Goal: Task Accomplishment & Management: Complete application form

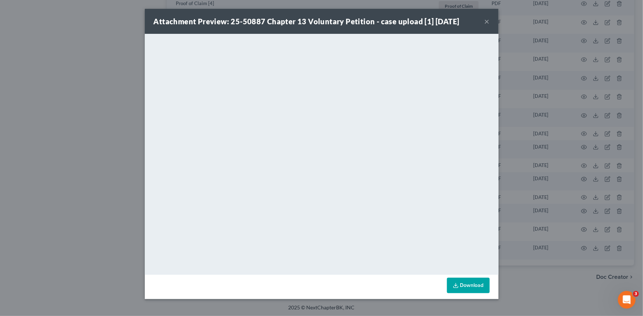
scroll to position [584, 0]
click at [486, 20] on button "×" at bounding box center [486, 21] width 5 height 9
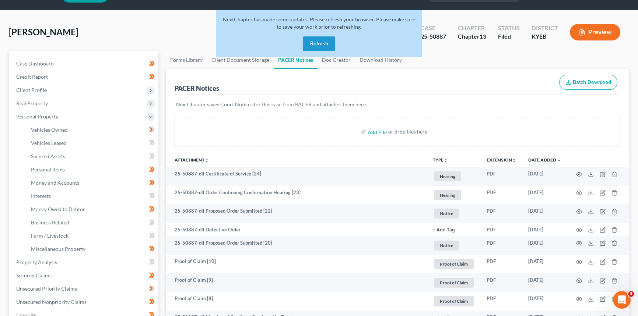
scroll to position [0, 0]
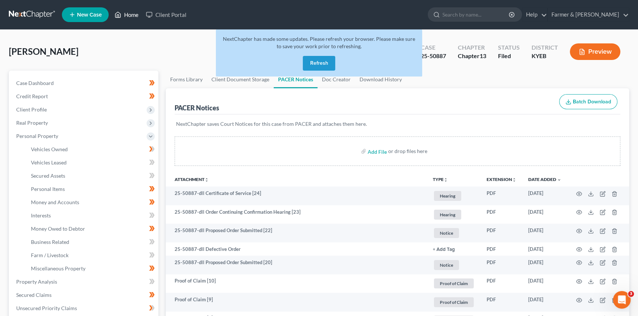
click at [131, 15] on link "Home" at bounding box center [126, 14] width 31 height 13
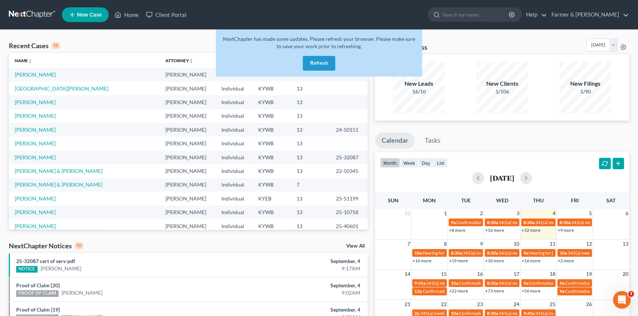
click at [325, 64] on button "Refresh" at bounding box center [319, 63] width 32 height 15
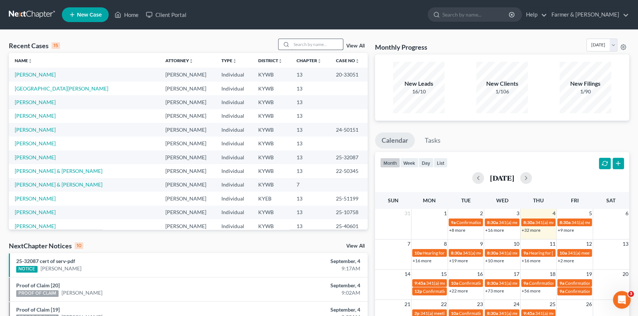
click at [308, 47] on input "search" at bounding box center [317, 44] width 52 height 11
type input "[PERSON_NAME]"
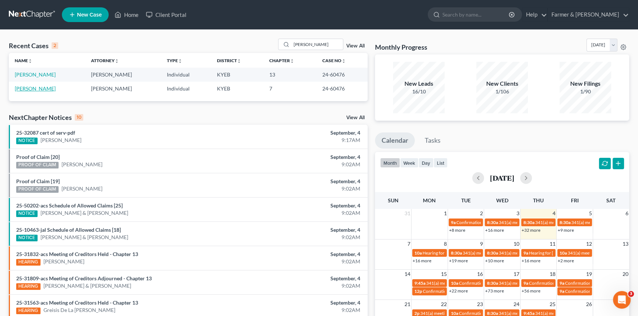
click at [33, 88] on link "[PERSON_NAME]" at bounding box center [35, 88] width 41 height 6
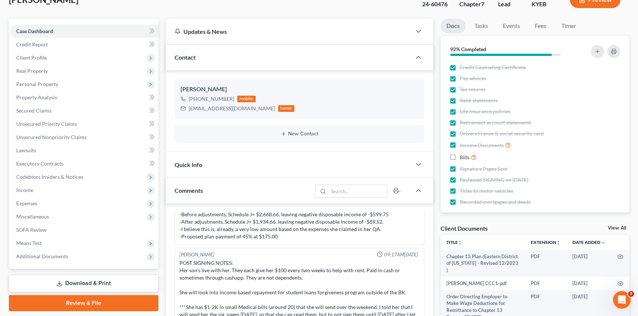
scroll to position [67, 0]
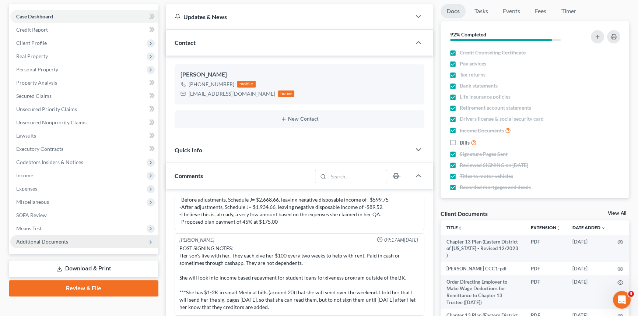
click at [38, 240] on span "Additional Documents" at bounding box center [42, 242] width 52 height 6
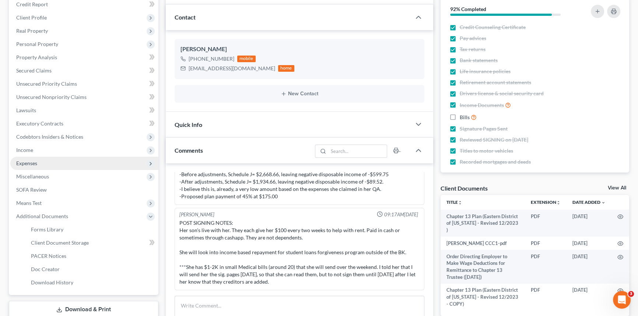
scroll to position [134, 0]
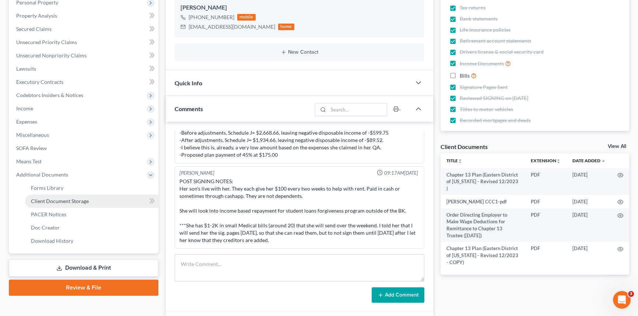
click at [53, 201] on span "Client Document Storage" at bounding box center [60, 201] width 58 height 6
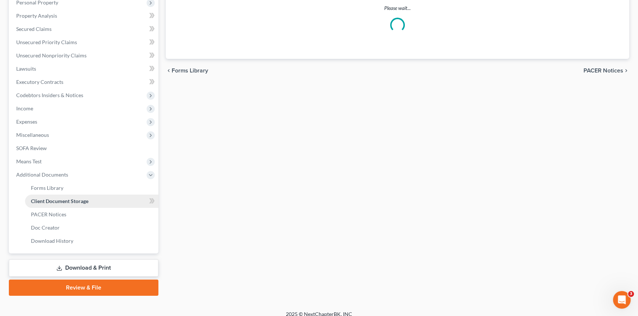
scroll to position [133, 0]
select select "7"
select select "12"
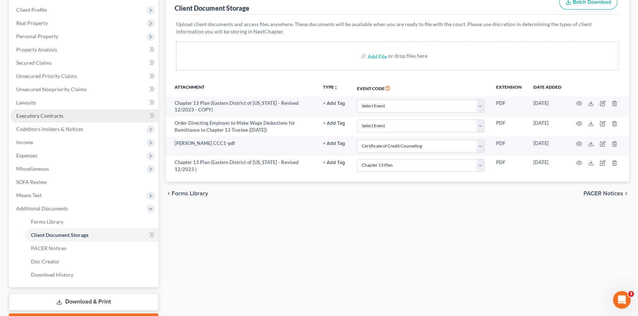
scroll to position [100, 0]
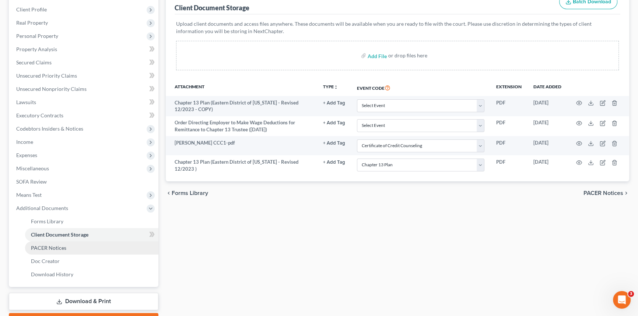
click at [63, 247] on span "PACER Notices" at bounding box center [48, 248] width 35 height 6
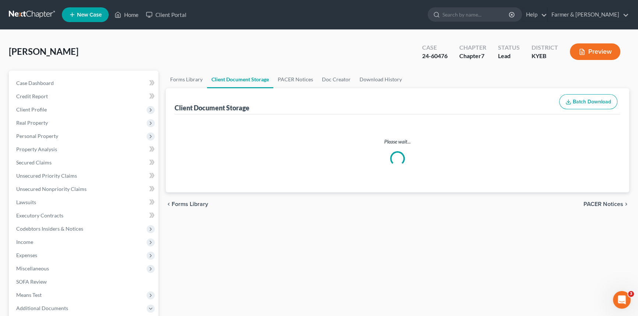
scroll to position [100, 0]
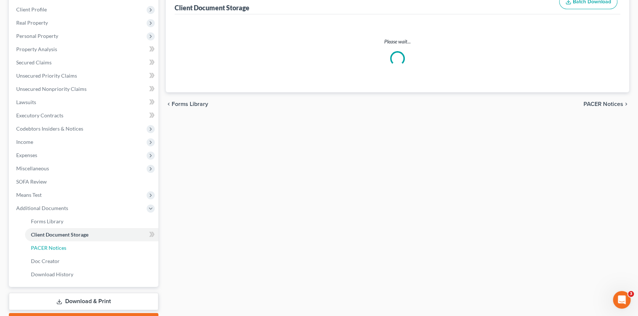
select select "7"
select select "12"
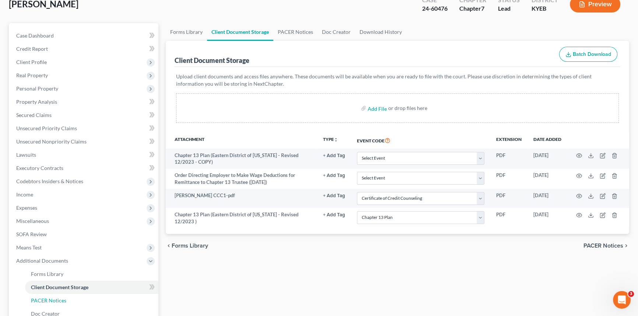
scroll to position [0, 0]
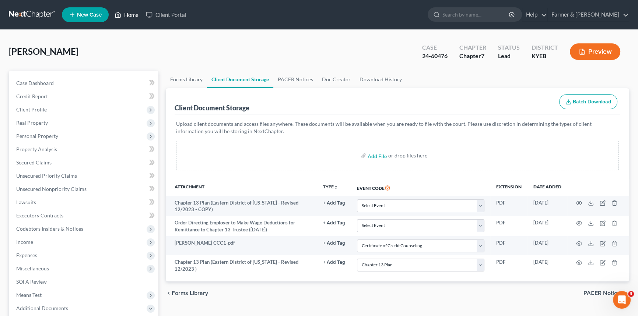
click at [129, 14] on link "Home" at bounding box center [126, 14] width 31 height 13
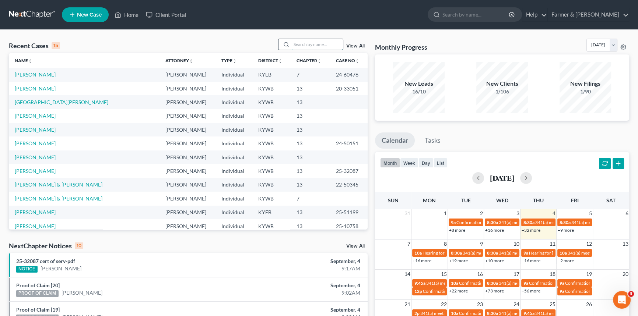
click at [306, 44] on input "search" at bounding box center [317, 44] width 52 height 11
type input "[PERSON_NAME]"
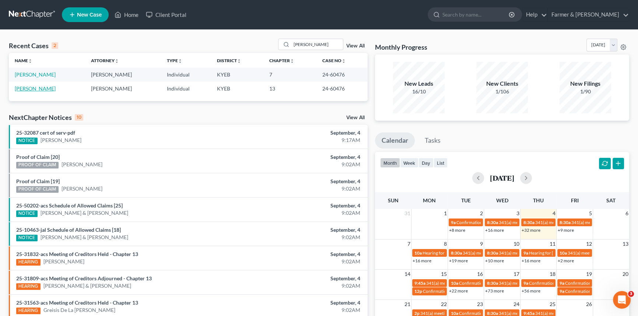
click at [35, 88] on link "[PERSON_NAME]" at bounding box center [35, 88] width 41 height 6
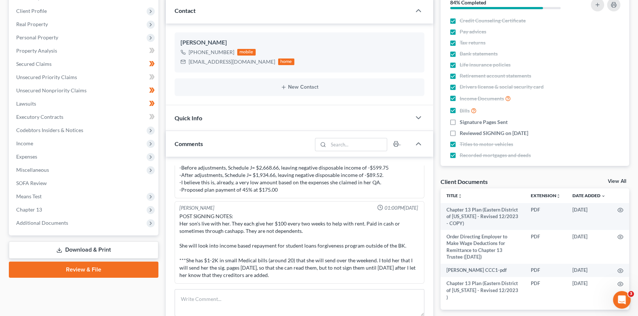
scroll to position [134, 0]
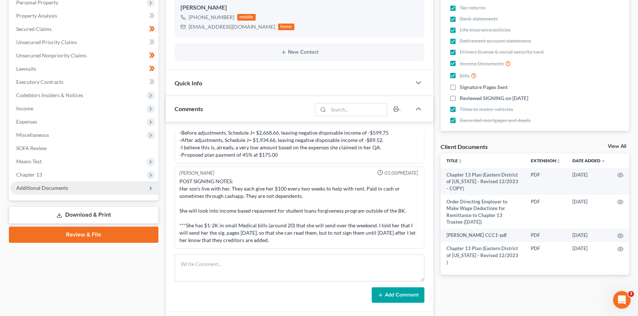
click at [45, 186] on span "Additional Documents" at bounding box center [42, 188] width 52 height 6
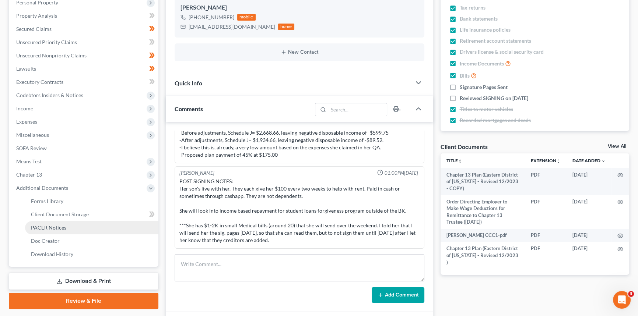
click at [45, 225] on span "PACER Notices" at bounding box center [48, 228] width 35 height 6
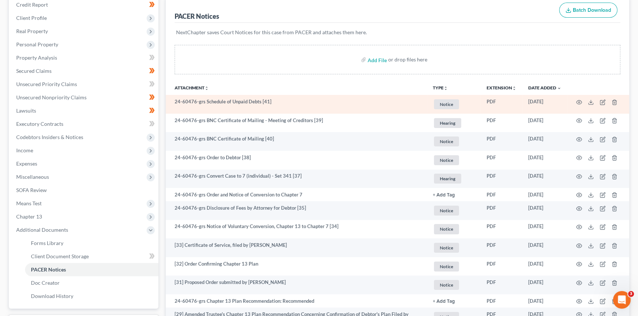
scroll to position [100, 0]
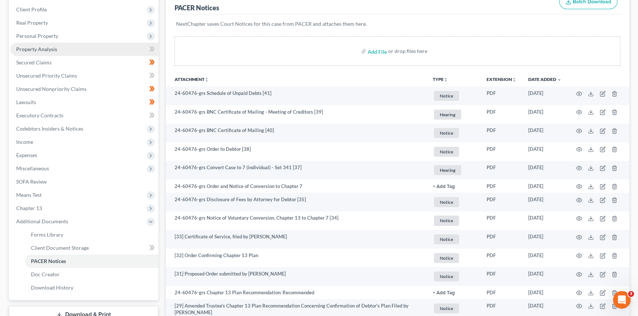
click at [59, 52] on link "Property Analysis" at bounding box center [84, 49] width 148 height 13
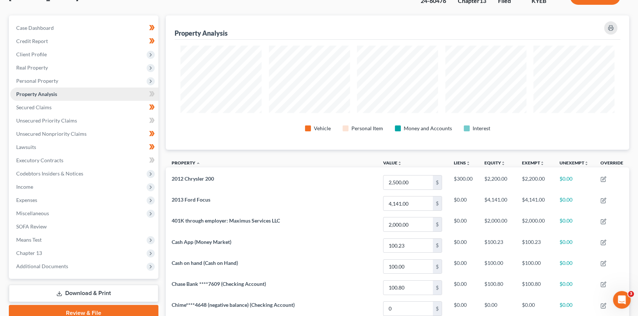
scroll to position [67, 0]
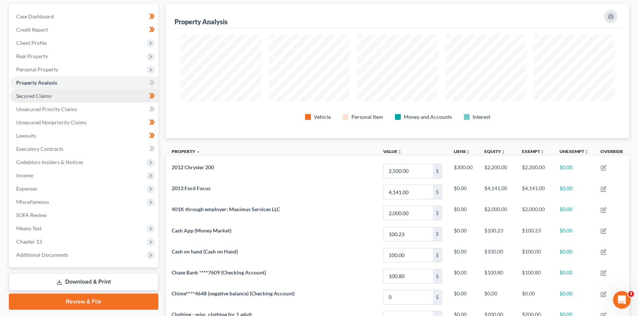
click at [55, 95] on link "Secured Claims" at bounding box center [84, 96] width 148 height 13
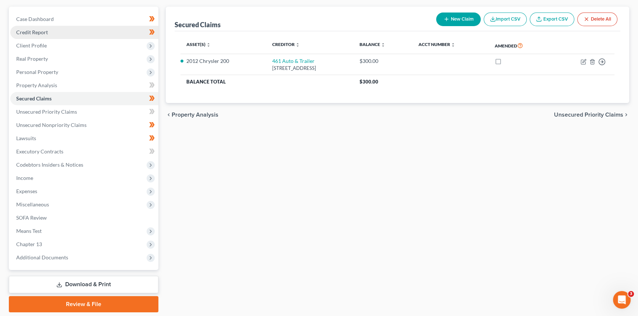
scroll to position [67, 0]
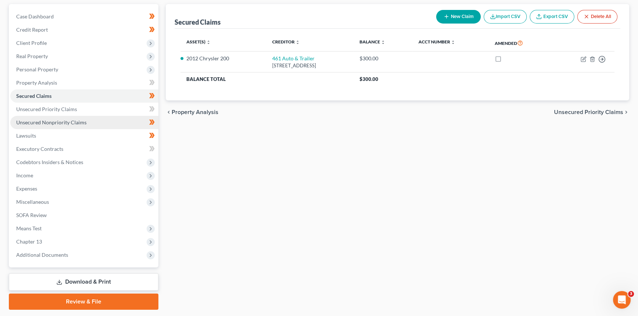
click at [49, 126] on link "Unsecured Nonpriority Claims" at bounding box center [84, 122] width 148 height 13
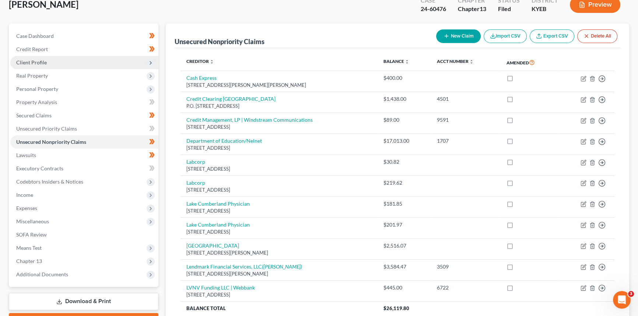
scroll to position [67, 0]
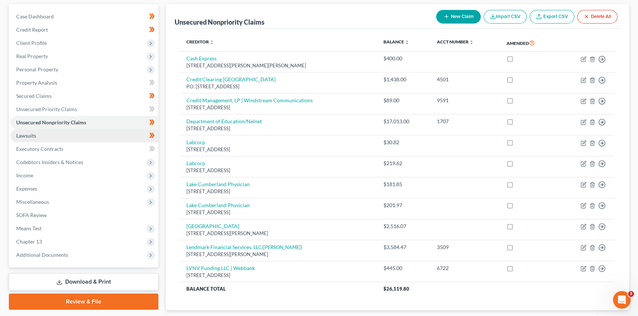
click at [37, 138] on link "Lawsuits" at bounding box center [84, 135] width 148 height 13
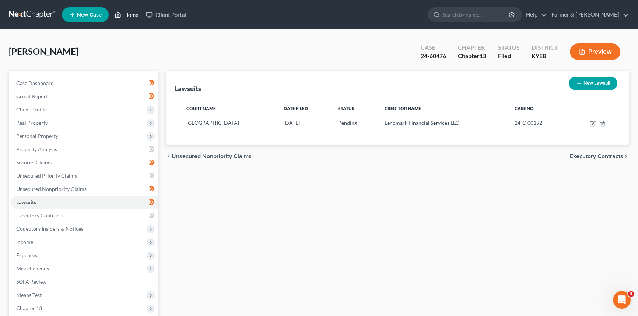
click at [129, 13] on link "Home" at bounding box center [126, 14] width 31 height 13
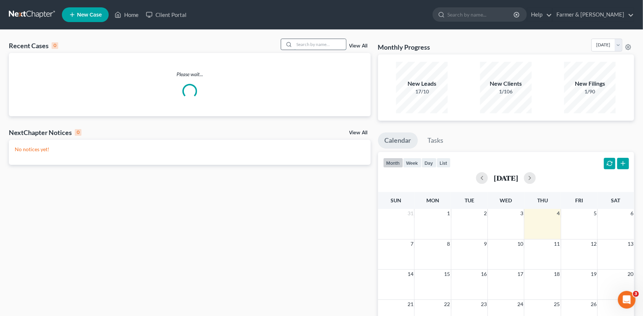
click at [315, 43] on input "search" at bounding box center [320, 44] width 52 height 11
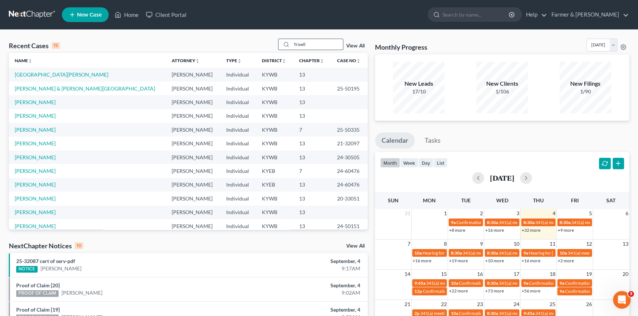
click at [318, 46] on input "Trixell" at bounding box center [317, 44] width 52 height 11
drag, startPoint x: 306, startPoint y: 44, endPoint x: 258, endPoint y: 43, distance: 48.3
click at [258, 43] on div "Recent Cases 15 Trixell View All" at bounding box center [188, 46] width 359 height 14
drag, startPoint x: 312, startPoint y: 46, endPoint x: 250, endPoint y: 48, distance: 62.3
click at [250, 48] on div "Recent Cases 15 Trixell View All" at bounding box center [188, 46] width 359 height 14
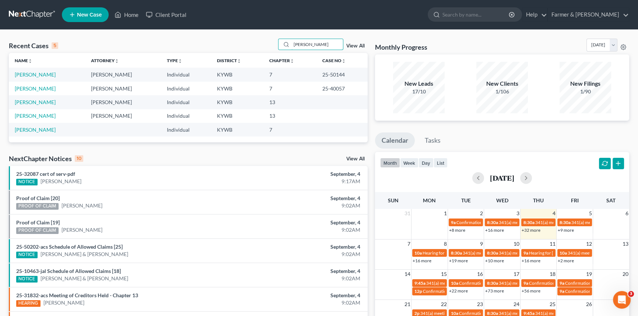
drag, startPoint x: 313, startPoint y: 43, endPoint x: 232, endPoint y: 43, distance: 81.0
click at [232, 43] on div "Recent Cases 5 [PERSON_NAME] View All" at bounding box center [188, 46] width 359 height 14
type input "25-30177"
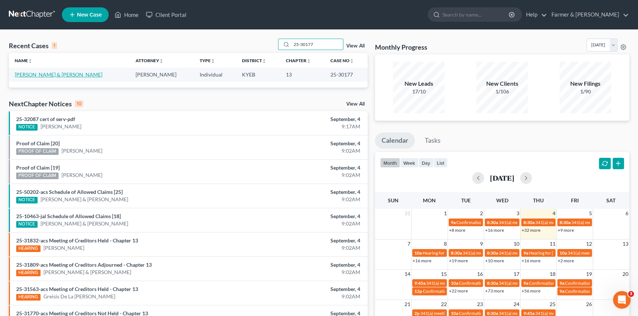
click at [46, 75] on link "[PERSON_NAME] & [PERSON_NAME]" at bounding box center [59, 74] width 88 height 6
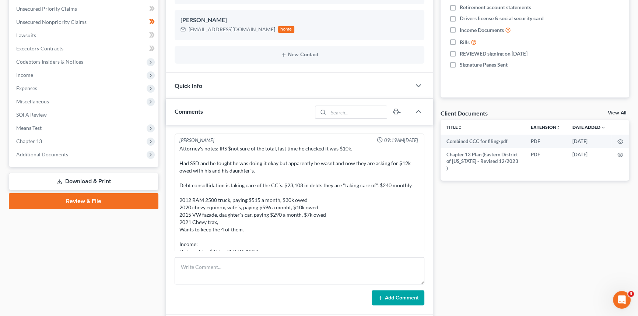
scroll to position [347, 0]
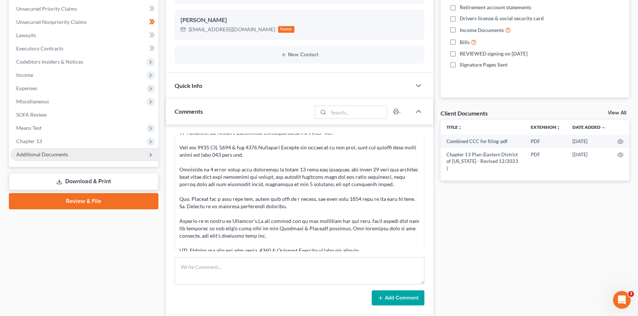
click at [44, 155] on span "Additional Documents" at bounding box center [42, 154] width 52 height 6
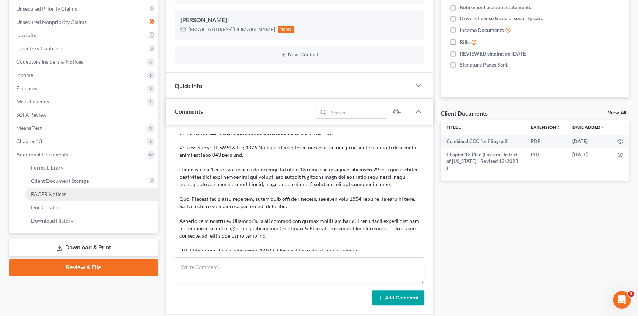
click at [44, 193] on span "PACER Notices" at bounding box center [48, 194] width 35 height 6
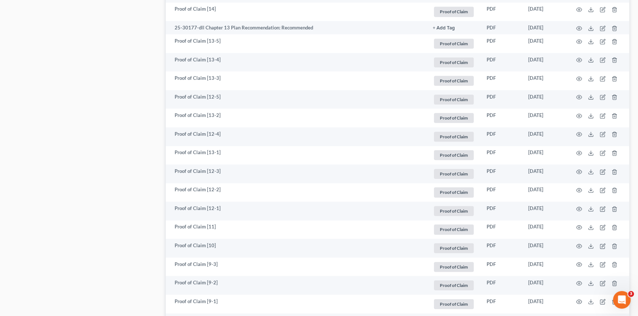
scroll to position [803, 0]
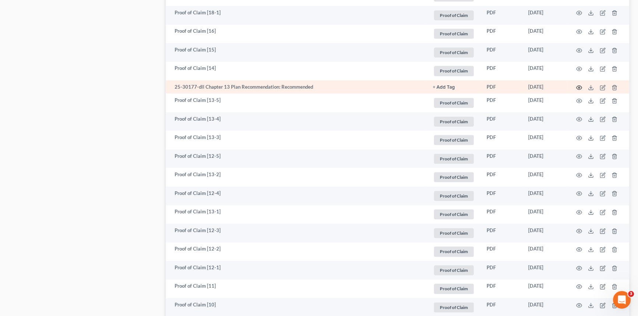
click at [578, 87] on circle "button" at bounding box center [578, 87] width 1 height 1
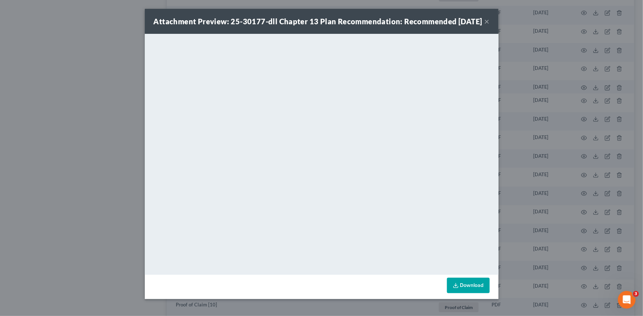
click at [485, 26] on button "×" at bounding box center [486, 21] width 5 height 9
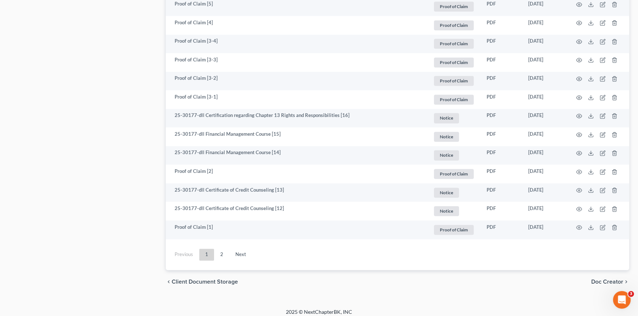
scroll to position [1327, 0]
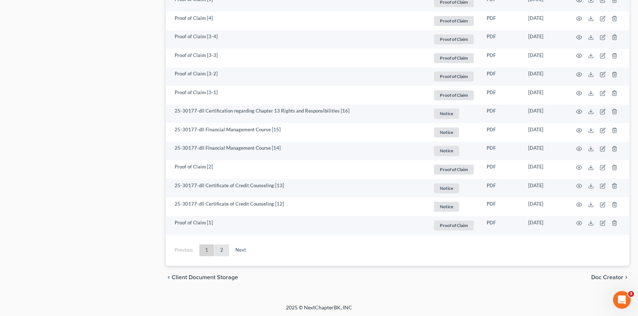
click at [220, 248] on link "2" at bounding box center [221, 251] width 15 height 12
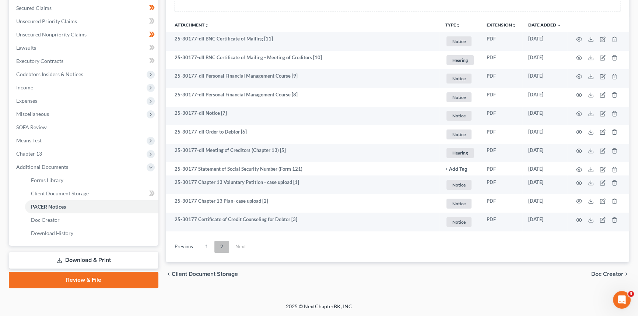
scroll to position [154, 0]
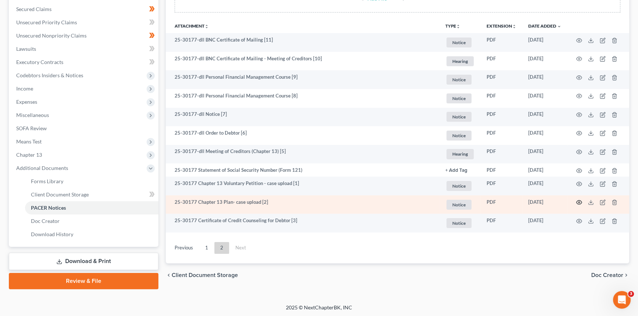
click at [579, 202] on circle "button" at bounding box center [578, 202] width 1 height 1
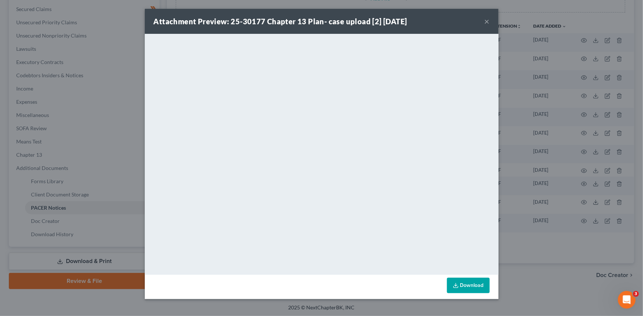
click at [488, 23] on button "×" at bounding box center [486, 21] width 5 height 9
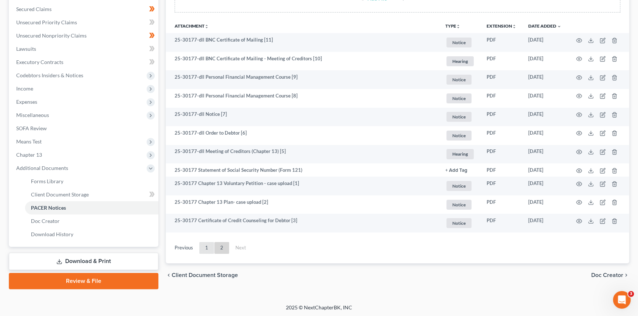
click at [206, 244] on link "1" at bounding box center [206, 248] width 15 height 12
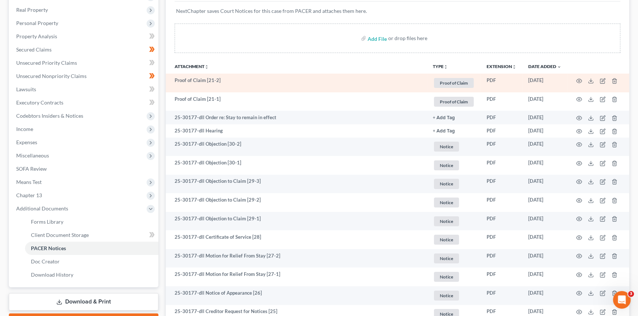
scroll to position [167, 0]
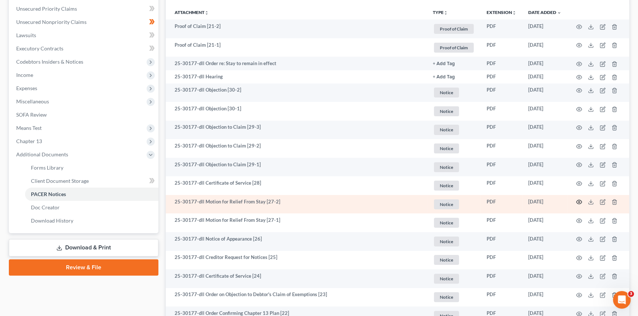
click at [579, 201] on icon "button" at bounding box center [579, 202] width 6 height 6
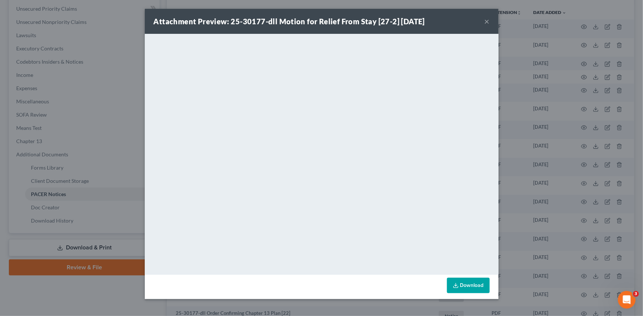
click at [488, 21] on button "×" at bounding box center [486, 21] width 5 height 9
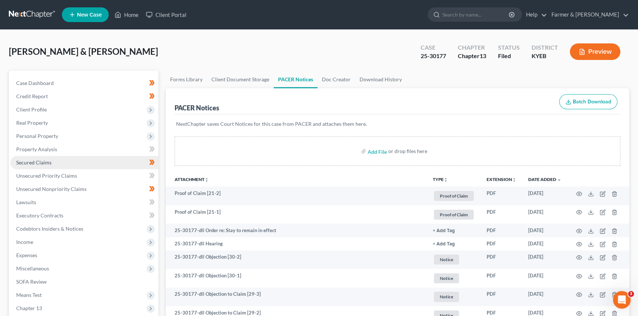
scroll to position [0, 0]
click at [119, 14] on icon at bounding box center [118, 14] width 7 height 9
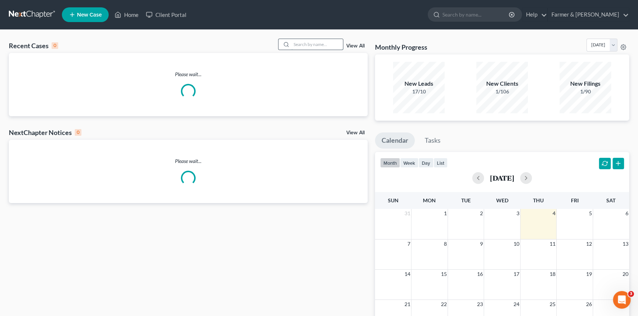
click at [314, 46] on input "search" at bounding box center [317, 44] width 52 height 11
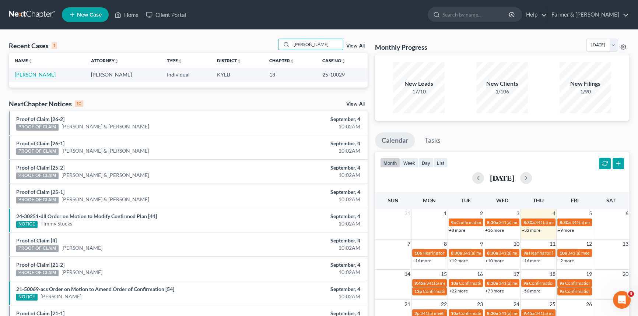
type input "[PERSON_NAME]"
click at [29, 74] on link "[PERSON_NAME]" at bounding box center [35, 74] width 41 height 6
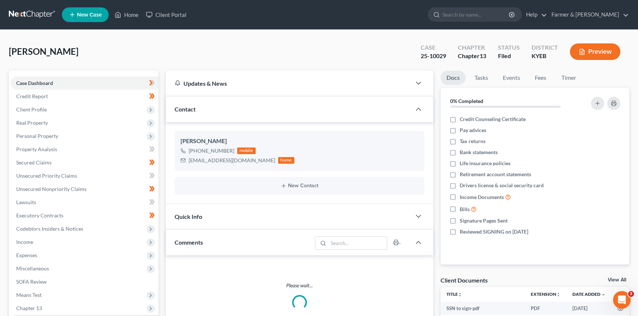
click at [52, 316] on span "Additional Documents" at bounding box center [42, 322] width 52 height 6
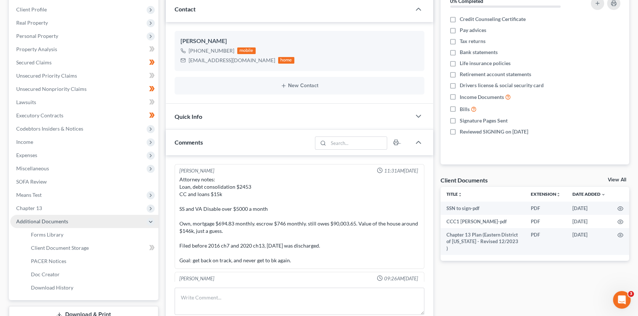
scroll to position [77, 0]
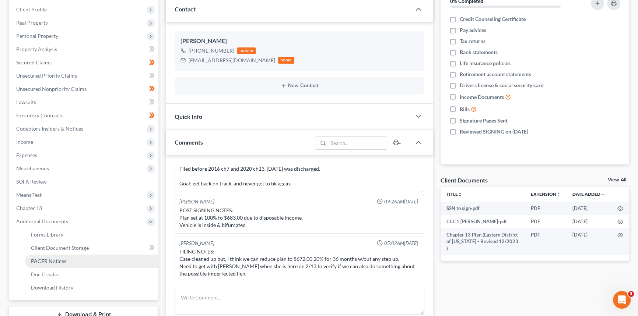
click at [49, 260] on span "PACER Notices" at bounding box center [48, 261] width 35 height 6
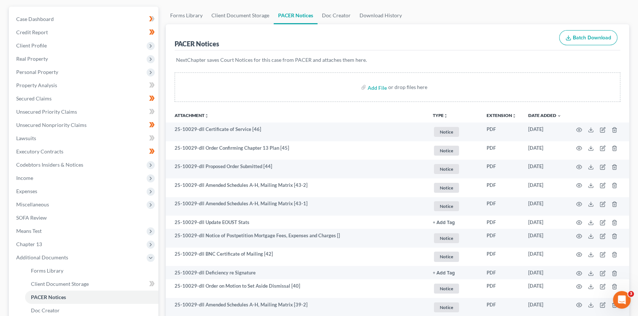
scroll to position [67, 0]
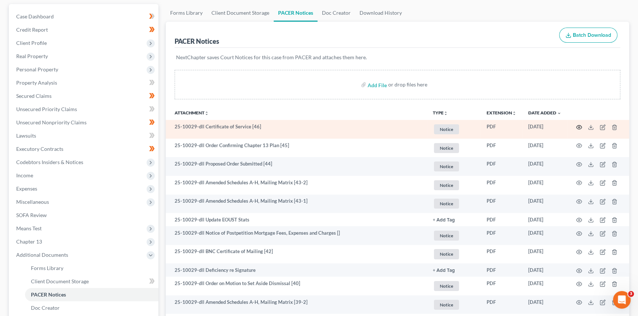
click at [579, 127] on circle "button" at bounding box center [578, 127] width 1 height 1
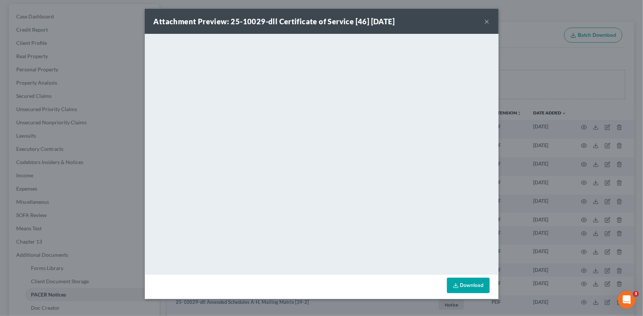
click at [486, 21] on button "×" at bounding box center [486, 21] width 5 height 9
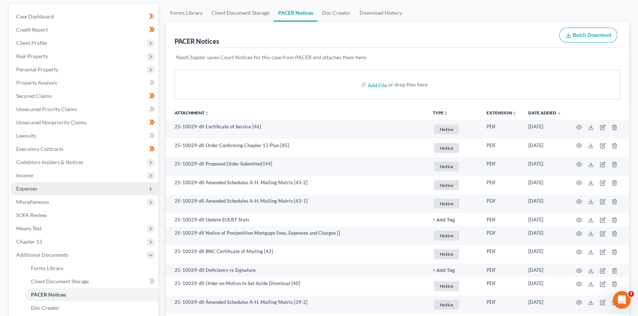
click at [28, 187] on span "Expenses" at bounding box center [26, 189] width 21 height 6
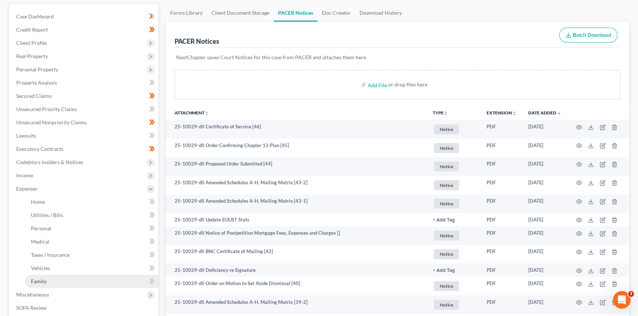
click at [37, 283] on span "Family" at bounding box center [38, 281] width 15 height 6
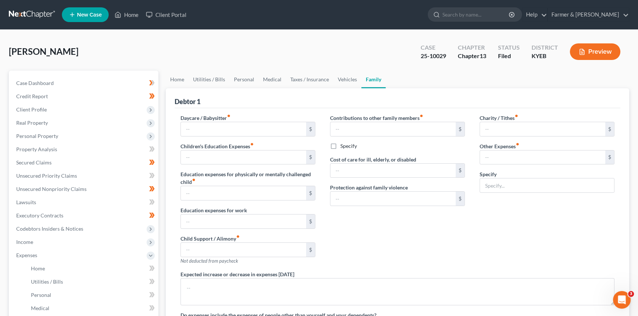
type input "0.00"
type input "138.00"
type input "0.00"
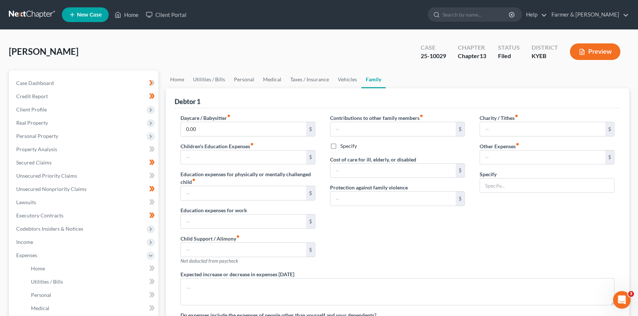
type input "0.00"
type input "50.00"
type input "150.00"
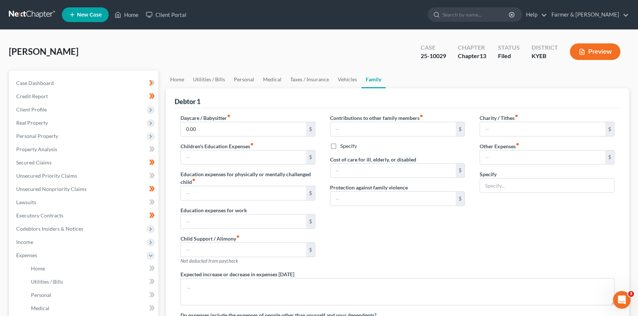
type input "Pet care"
type textarea "100% of Debtor's income stems from SSDI and Military Disability benefits."
radio input "true"
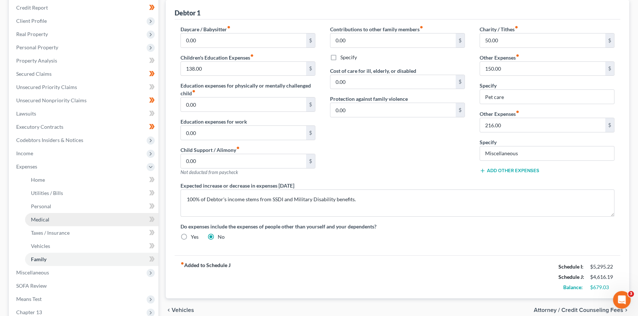
scroll to position [100, 0]
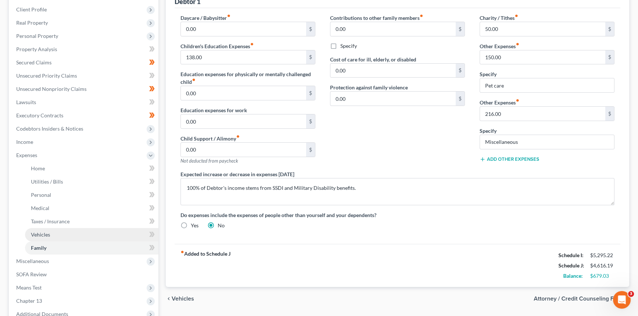
click at [49, 238] on link "Vehicles" at bounding box center [91, 234] width 133 height 13
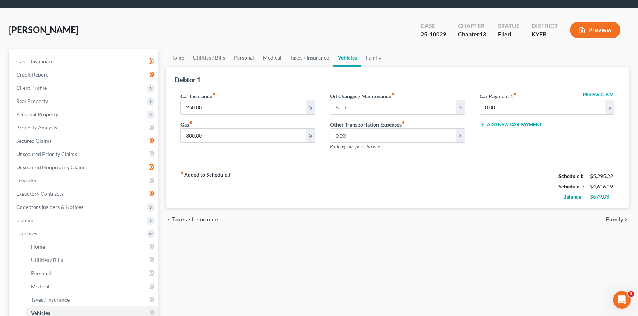
scroll to position [33, 0]
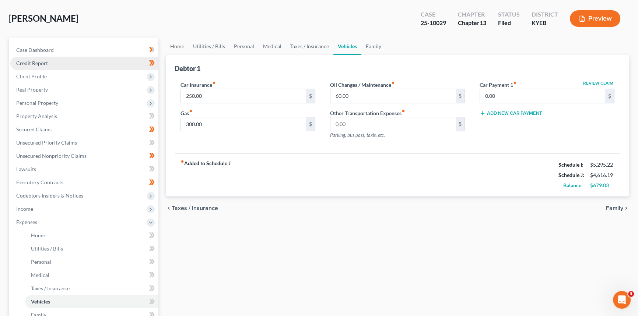
click at [40, 63] on span "Credit Report" at bounding box center [32, 63] width 32 height 6
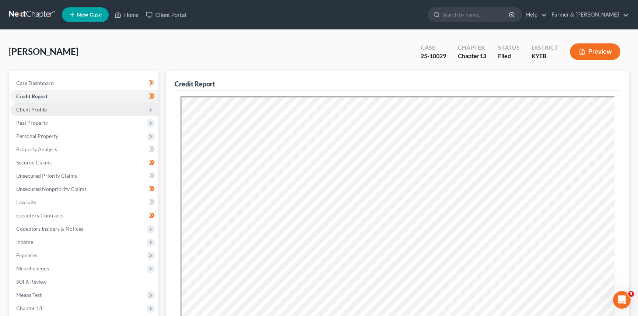
click at [48, 108] on span "Client Profile" at bounding box center [84, 109] width 148 height 13
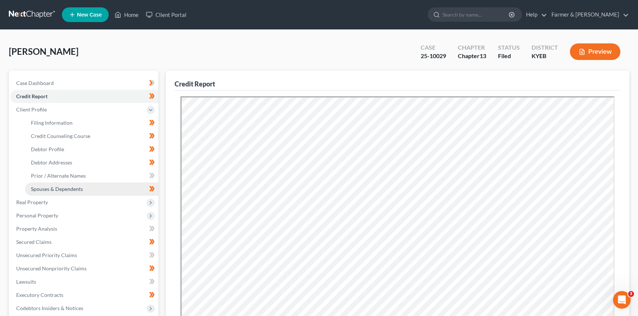
click at [53, 190] on span "Spouses & Dependents" at bounding box center [57, 189] width 52 height 6
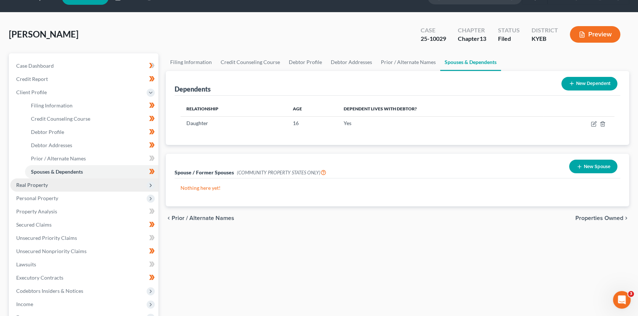
scroll to position [33, 0]
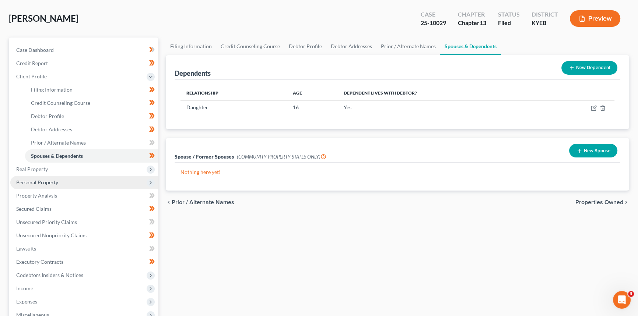
click at [45, 182] on span "Personal Property" at bounding box center [37, 182] width 42 height 6
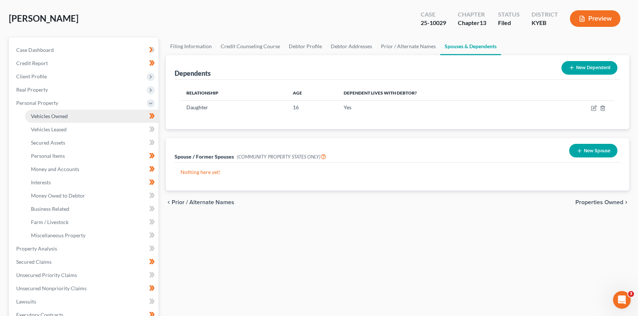
click at [63, 118] on span "Vehicles Owned" at bounding box center [49, 116] width 37 height 6
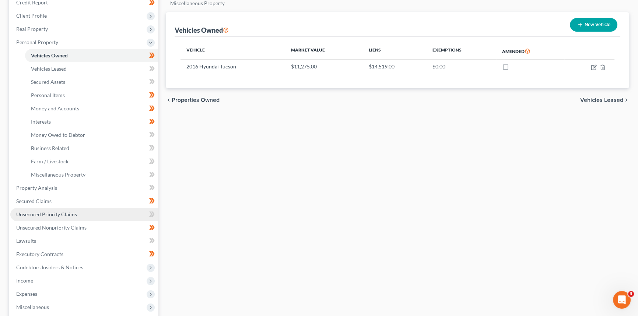
scroll to position [100, 0]
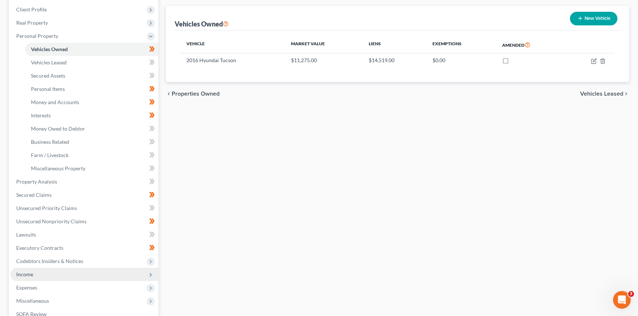
click at [45, 274] on span "Income" at bounding box center [84, 274] width 148 height 13
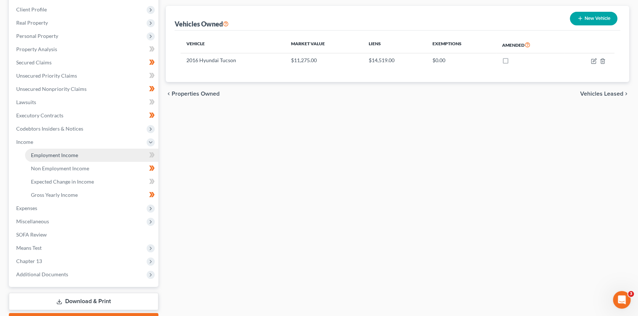
click at [64, 150] on link "Employment Income" at bounding box center [91, 155] width 133 height 13
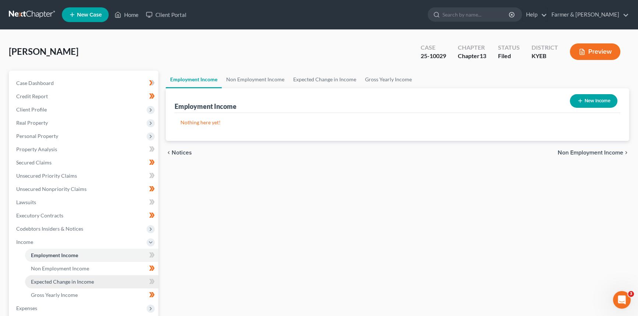
click at [55, 276] on link "Expected Change in Income" at bounding box center [91, 282] width 133 height 13
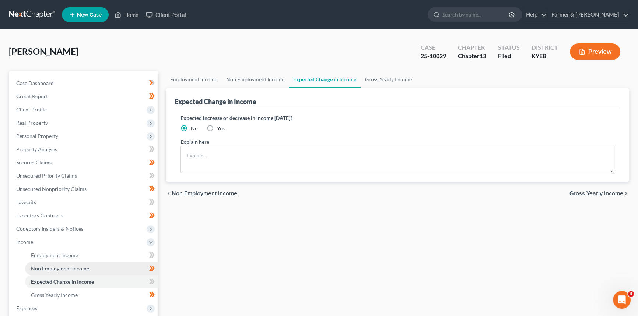
click at [55, 270] on span "Non Employment Income" at bounding box center [60, 269] width 58 height 6
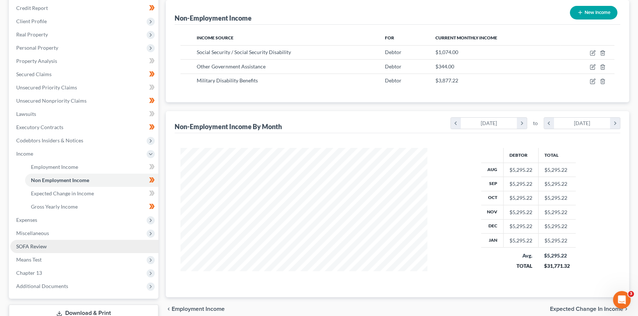
scroll to position [100, 0]
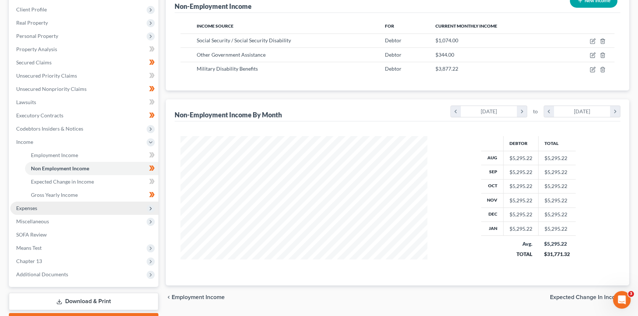
drag, startPoint x: 33, startPoint y: 211, endPoint x: 40, endPoint y: 210, distance: 7.4
click at [33, 211] on span "Expenses" at bounding box center [84, 208] width 148 height 13
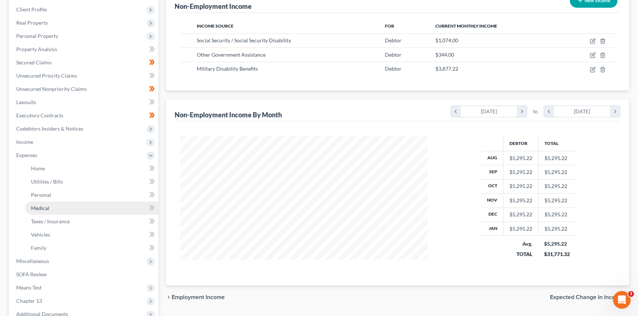
click at [49, 208] on link "Medical" at bounding box center [91, 208] width 133 height 13
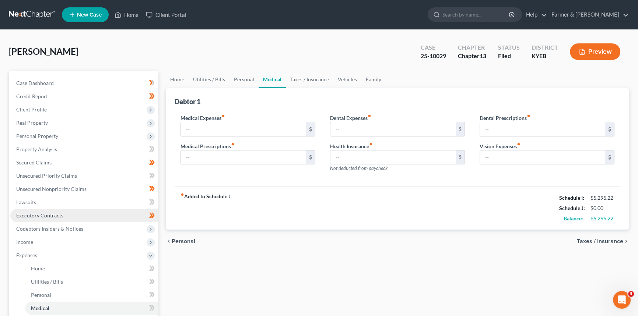
type input "100.00"
type input "0.00"
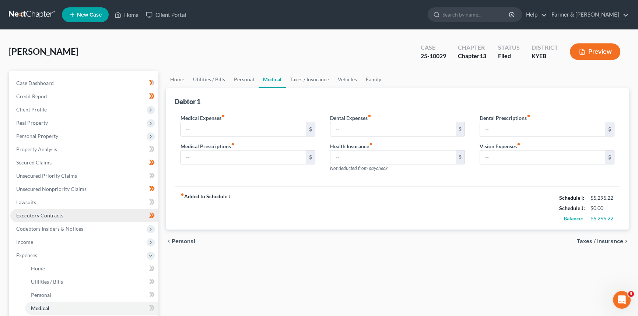
type input "0.00"
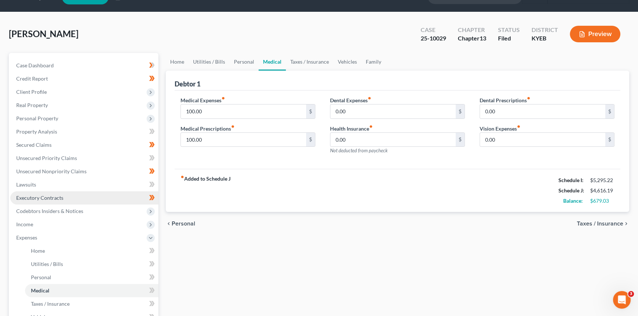
scroll to position [33, 0]
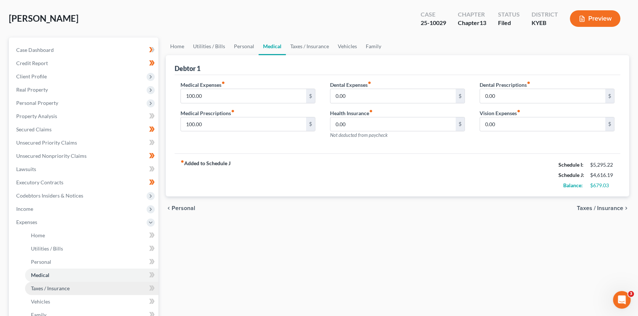
click at [52, 285] on span "Taxes / Insurance" at bounding box center [50, 288] width 39 height 6
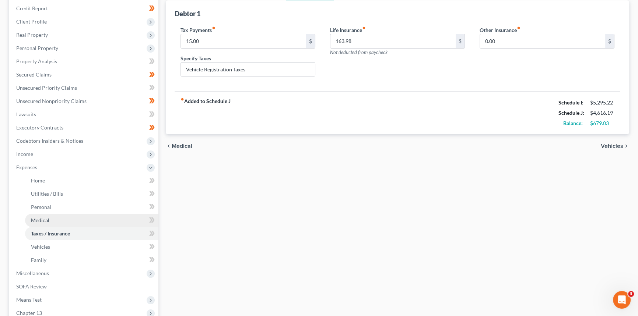
scroll to position [100, 0]
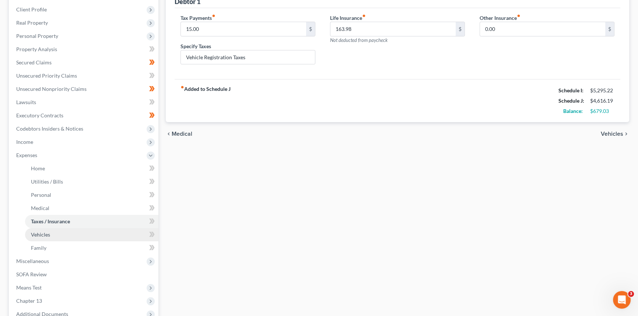
click at [56, 232] on link "Vehicles" at bounding box center [91, 234] width 133 height 13
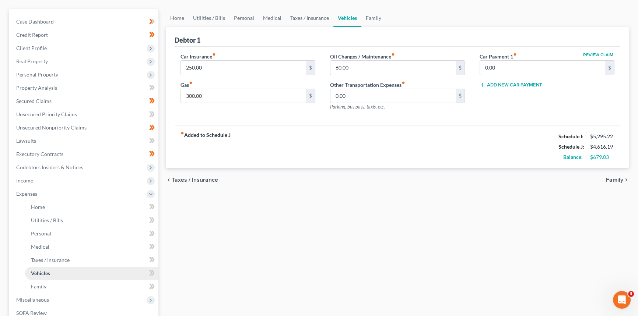
scroll to position [67, 0]
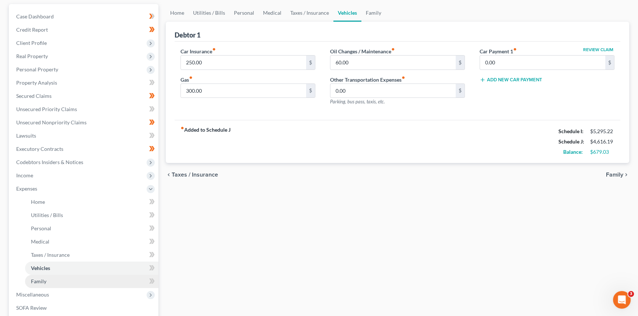
click at [41, 280] on span "Family" at bounding box center [38, 281] width 15 height 6
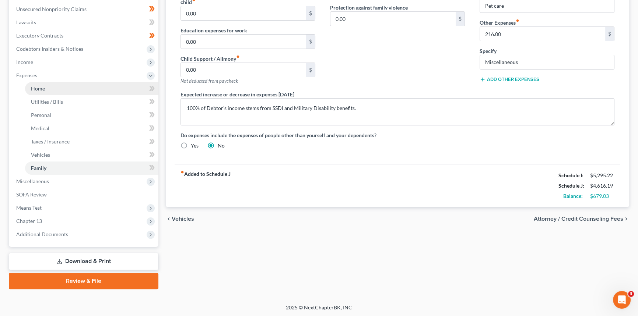
scroll to position [181, 0]
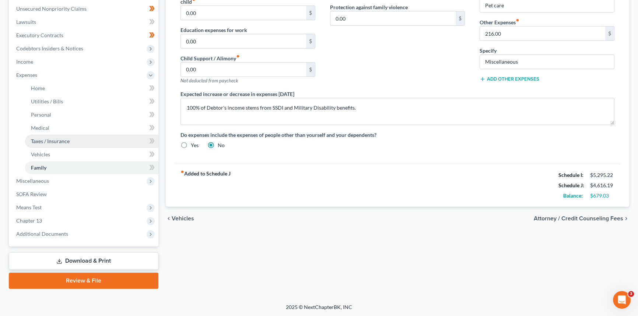
drag, startPoint x: 48, startPoint y: 220, endPoint x: 74, endPoint y: 139, distance: 85.6
click at [48, 220] on span "Chapter 13" at bounding box center [84, 220] width 148 height 13
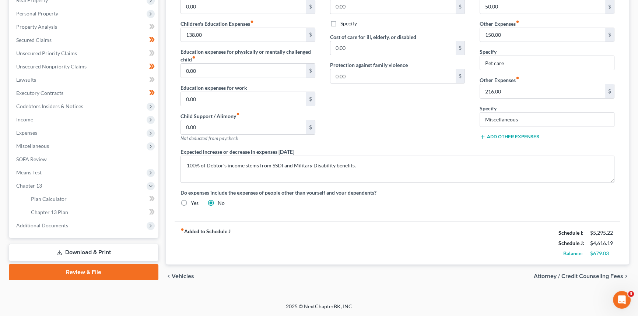
scroll to position [122, 0]
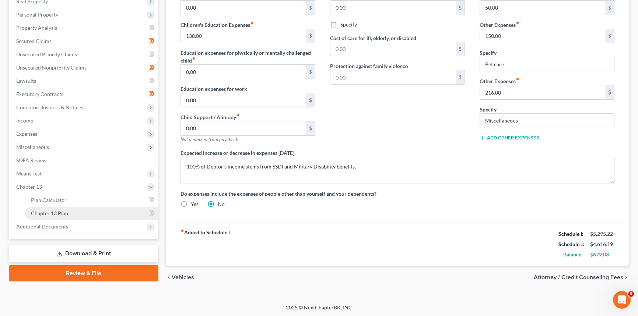
click at [48, 217] on link "Chapter 13 Plan" at bounding box center [91, 213] width 133 height 13
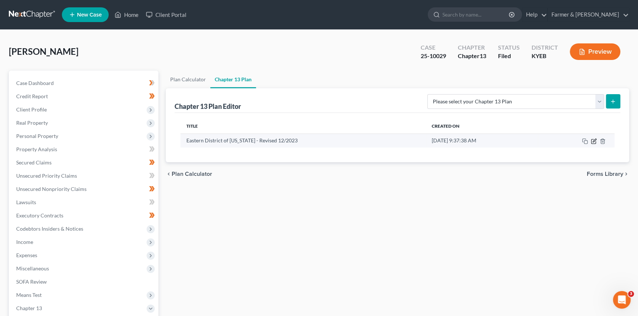
click at [594, 141] on icon "button" at bounding box center [594, 142] width 6 height 6
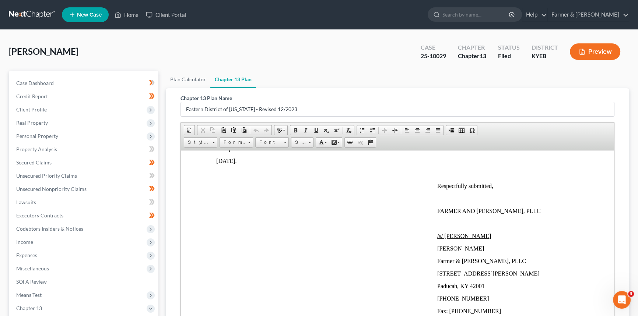
scroll to position [2363, 0]
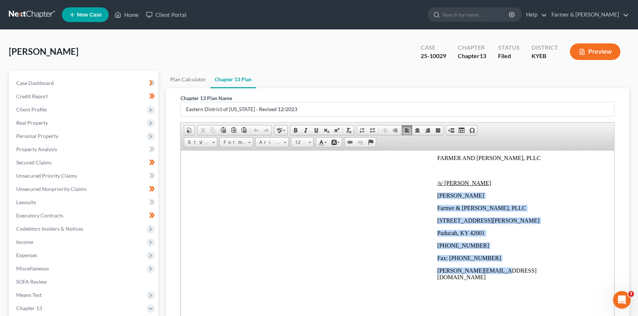
drag, startPoint x: 437, startPoint y: 199, endPoint x: 500, endPoint y: 276, distance: 100.0
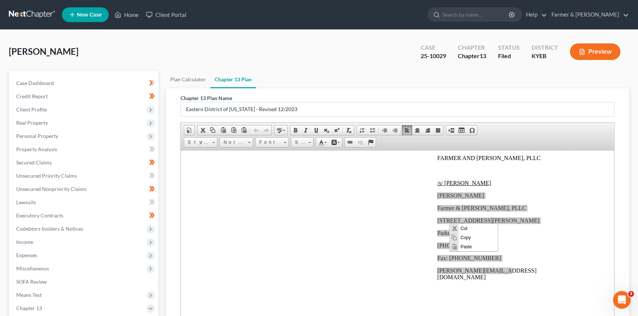
scroll to position [0, 0]
click at [464, 235] on span "Copy" at bounding box center [477, 237] width 39 height 9
